Goal: Find specific fact: Find specific fact

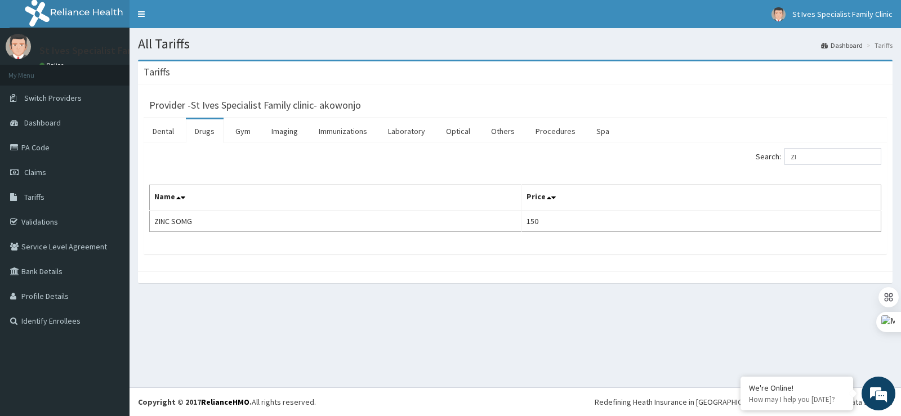
type input "Z"
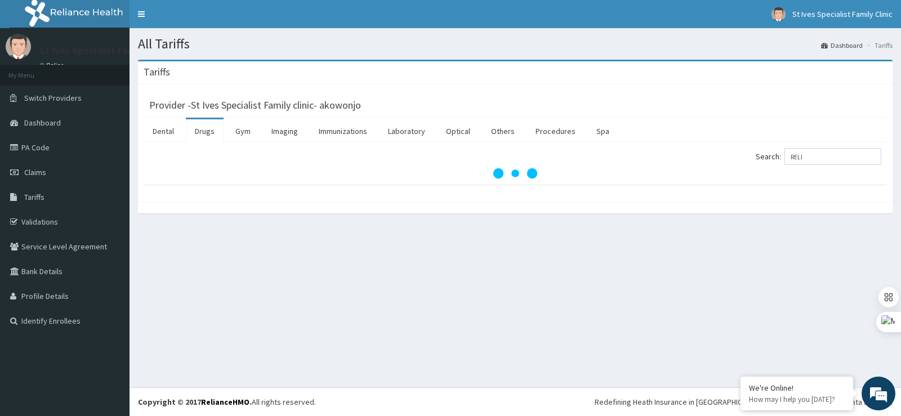
type input "RELI"
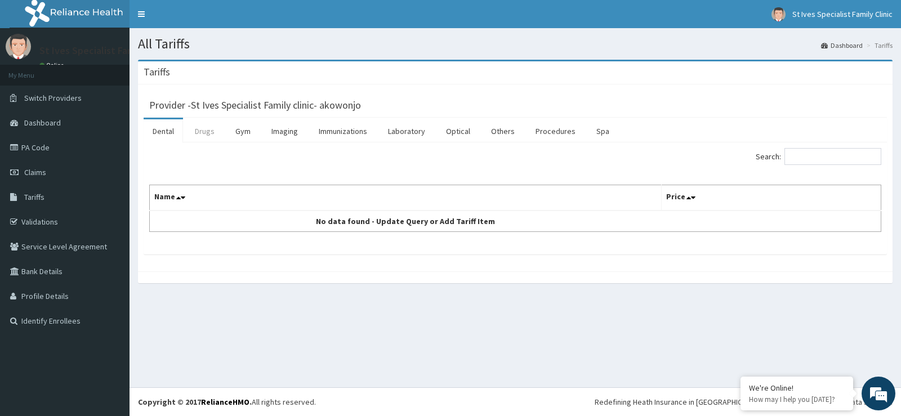
click at [202, 131] on link "Drugs" at bounding box center [205, 131] width 38 height 24
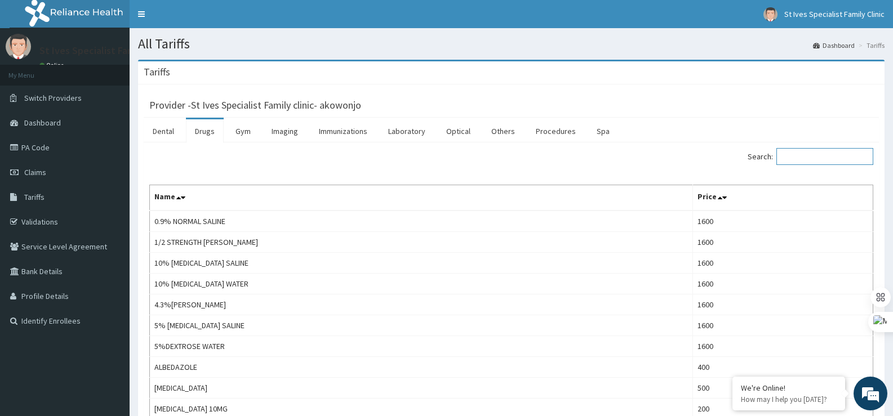
click at [805, 158] on input "Search:" at bounding box center [824, 156] width 97 height 17
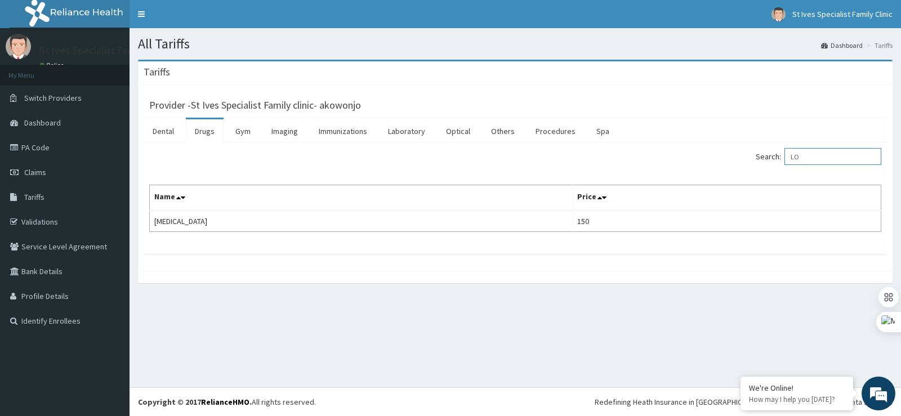
type input "L"
type input "ZINC"
